Goal: Transaction & Acquisition: Book appointment/travel/reservation

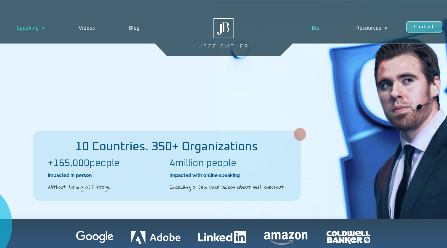
click at [313, 25] on link "Bio" at bounding box center [315, 28] width 45 height 14
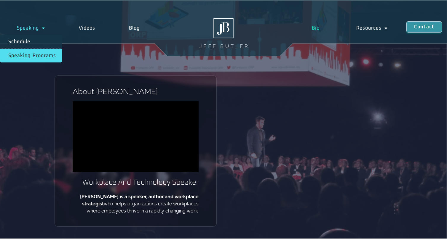
click at [32, 53] on link "Speaking Programs" at bounding box center [31, 56] width 62 height 14
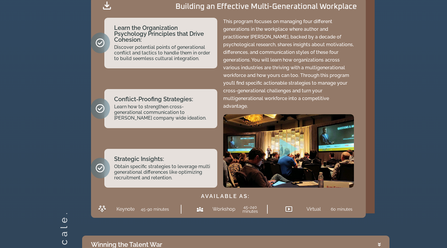
scroll to position [1363, 0]
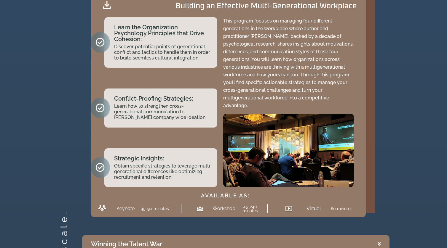
click at [224, 206] on h2 "Workshop" at bounding box center [221, 208] width 19 height 5
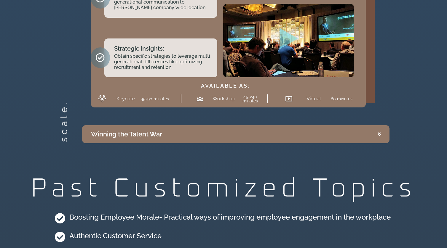
scroll to position [1481, 0]
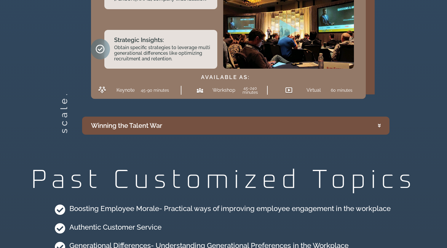
click at [376, 118] on summary "Winning the Talent War" at bounding box center [235, 126] width 307 height 18
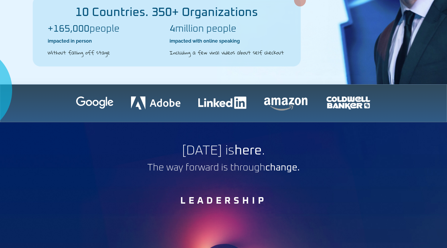
scroll to position [0, 0]
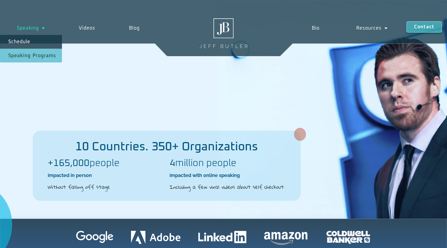
click at [34, 29] on link "Speaking" at bounding box center [31, 28] width 62 height 14
click at [32, 42] on link "Schedule" at bounding box center [31, 42] width 62 height 14
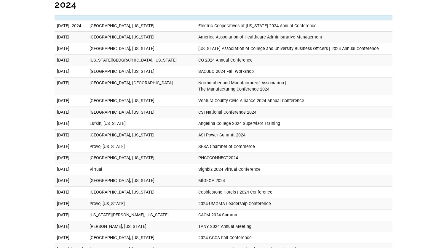
scroll to position [1037, 0]
